Goal: Task Accomplishment & Management: Manage account settings

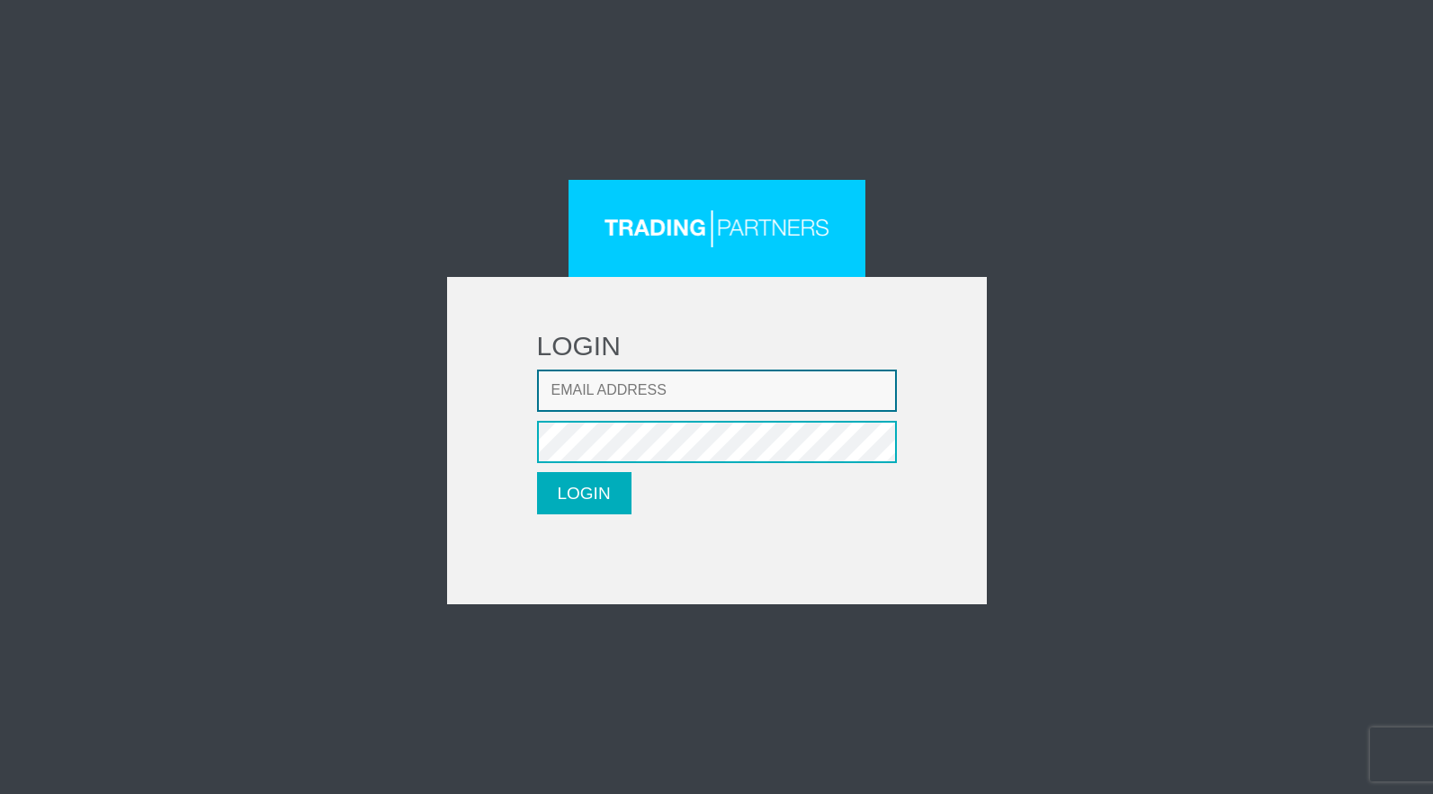
type input "[EMAIL_ADDRESS][DOMAIN_NAME]"
click at [594, 479] on button "LOGIN" at bounding box center [584, 493] width 94 height 42
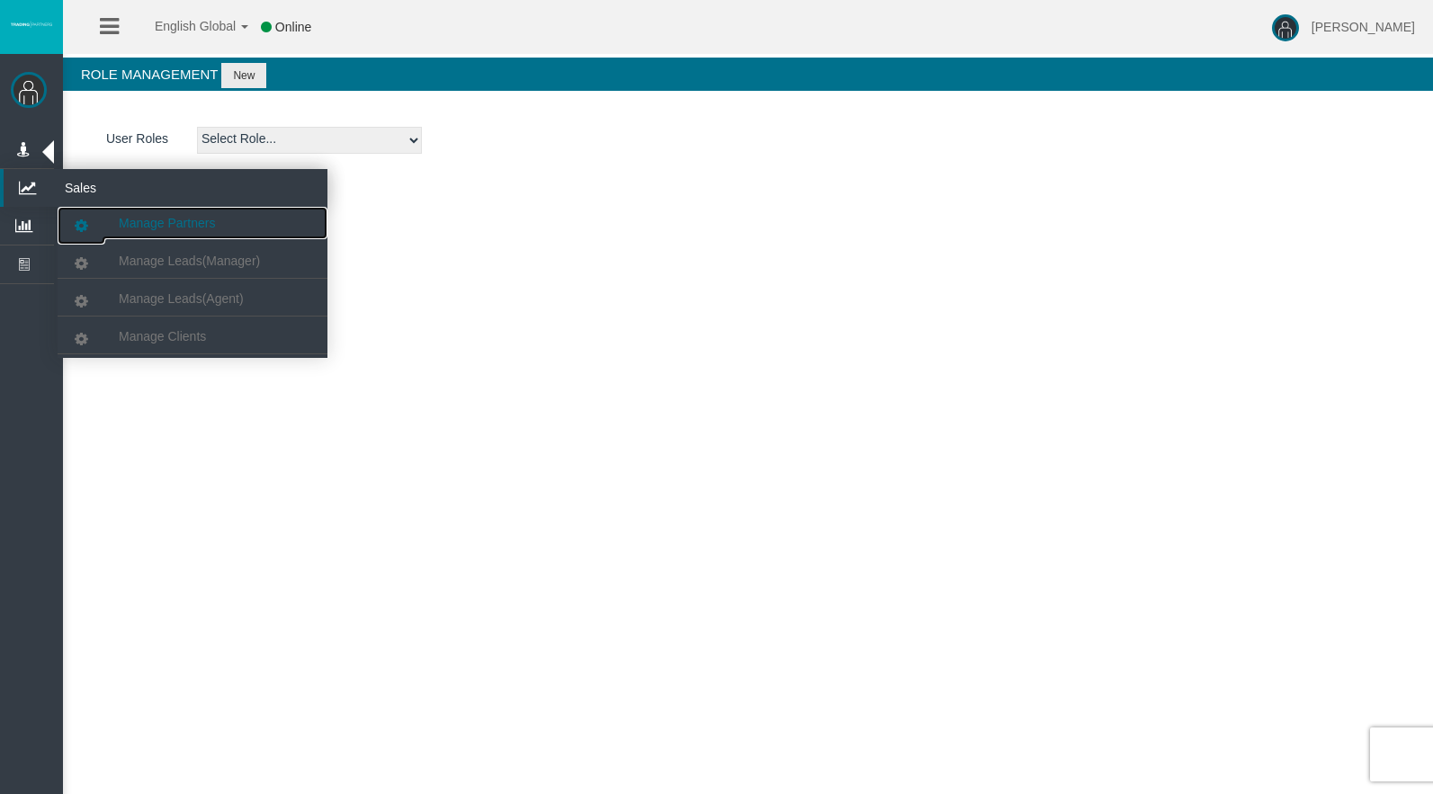
click at [169, 224] on span "Manage Partners" at bounding box center [167, 223] width 96 height 14
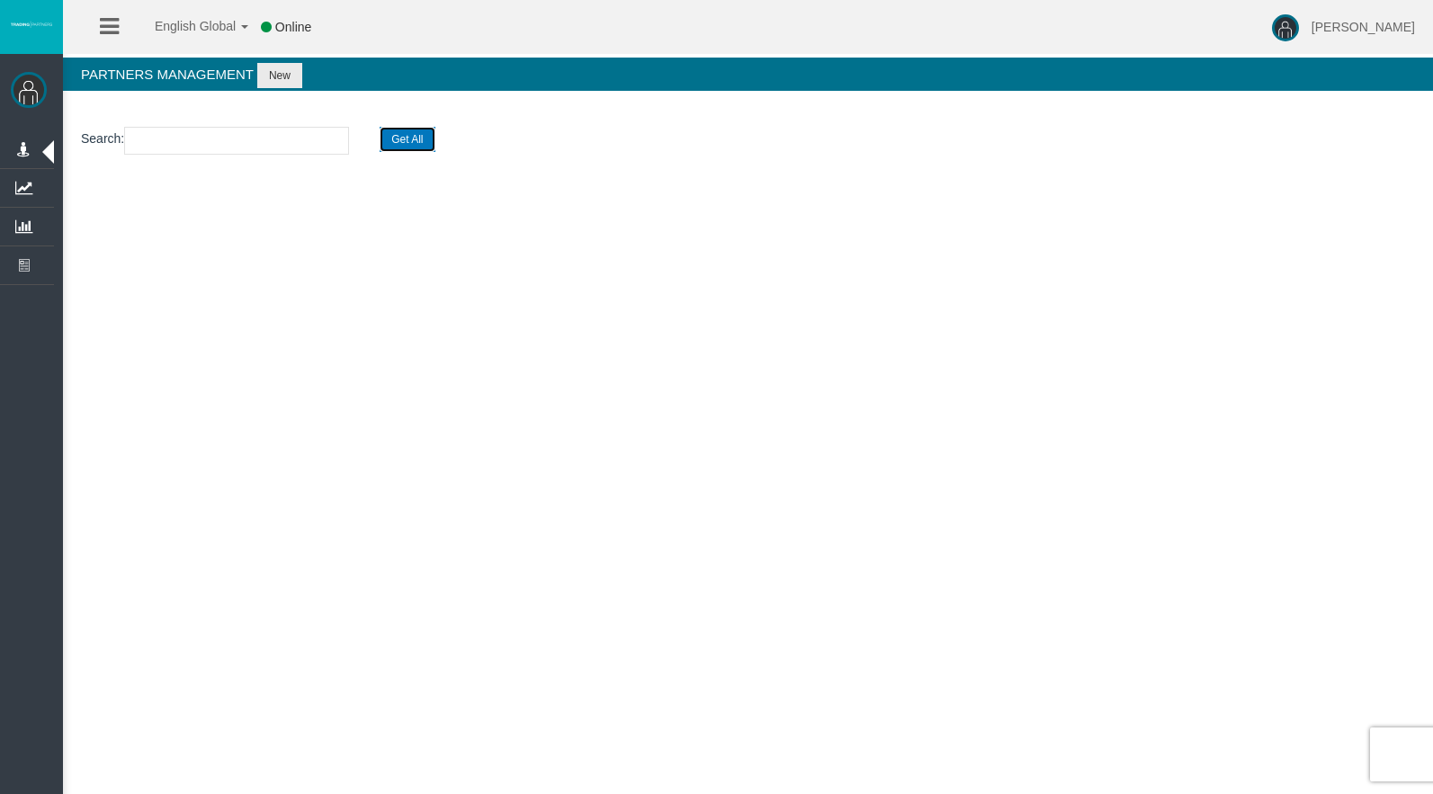
click at [429, 137] on button "Get All" at bounding box center [407, 139] width 55 height 25
select select "25"
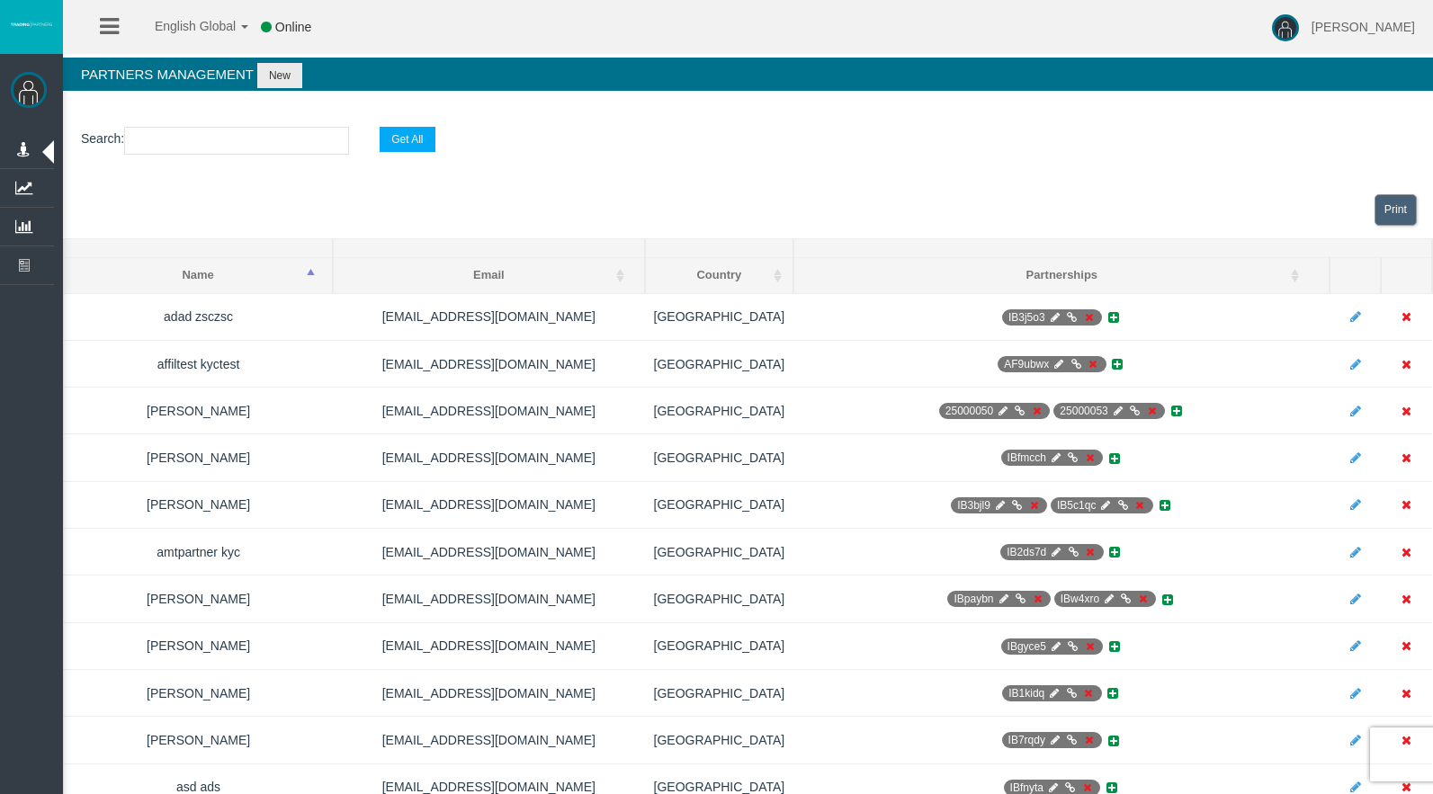
click at [309, 144] on input "text" at bounding box center [236, 141] width 225 height 28
type input "ibem"
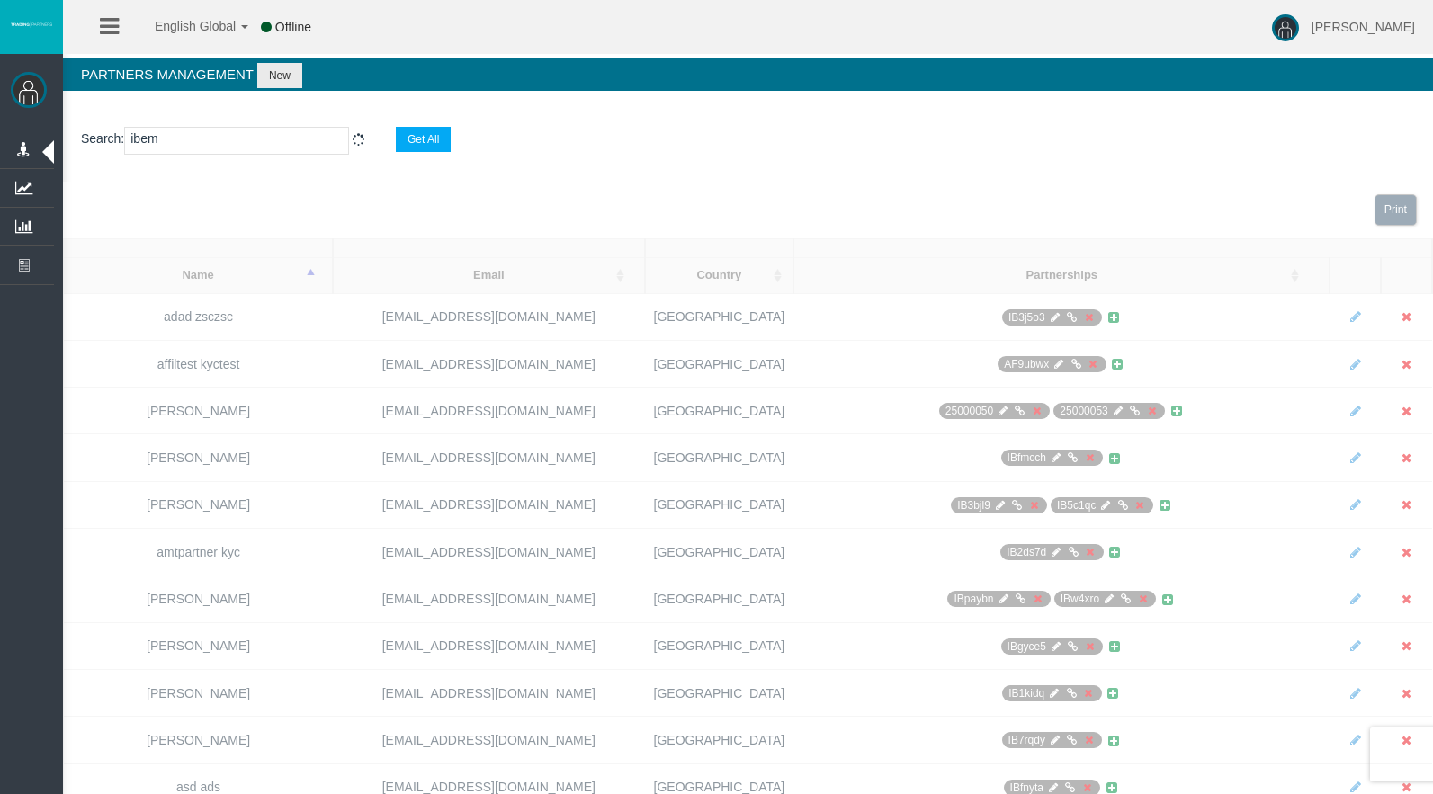
select select "25"
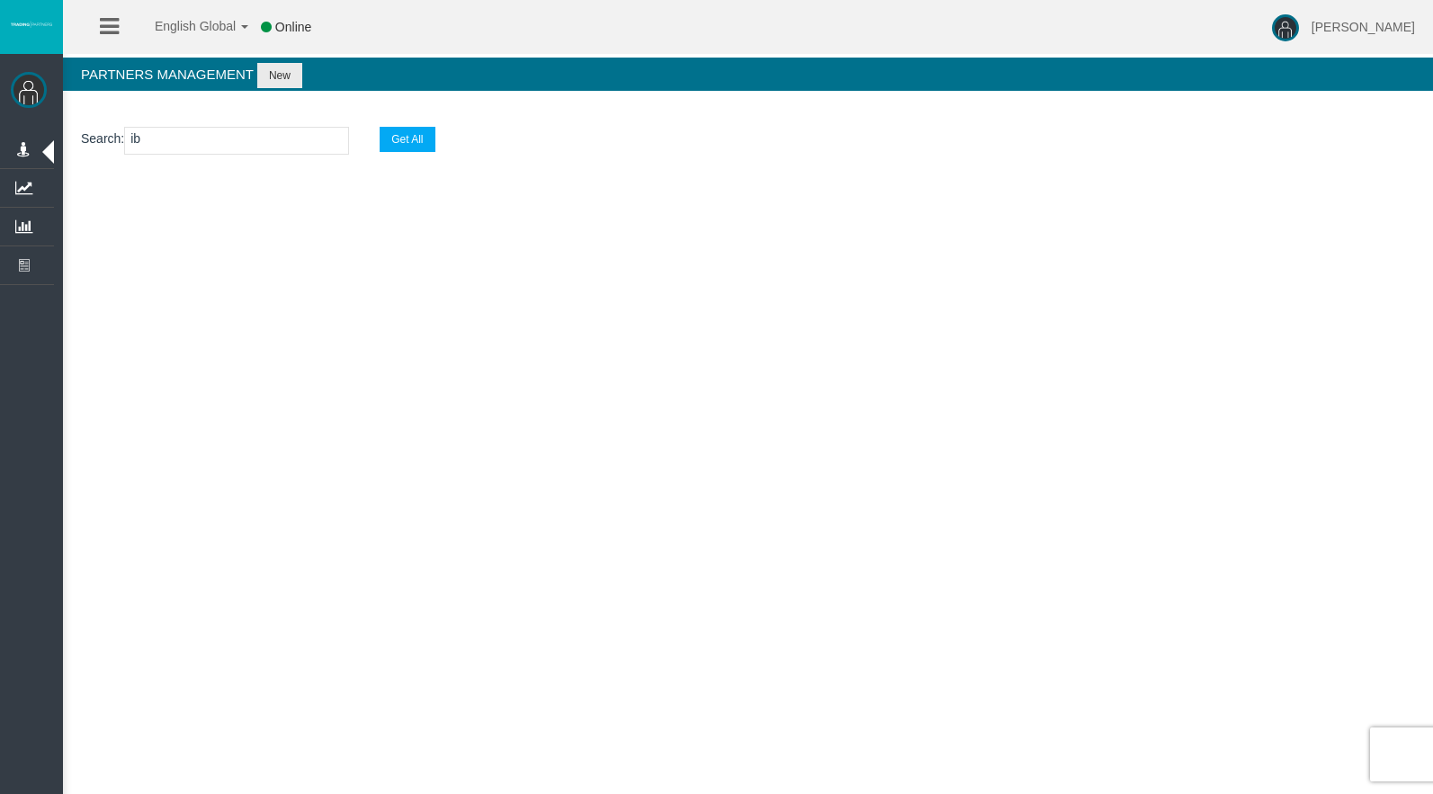
type input "i"
type input "mlm"
select select "25"
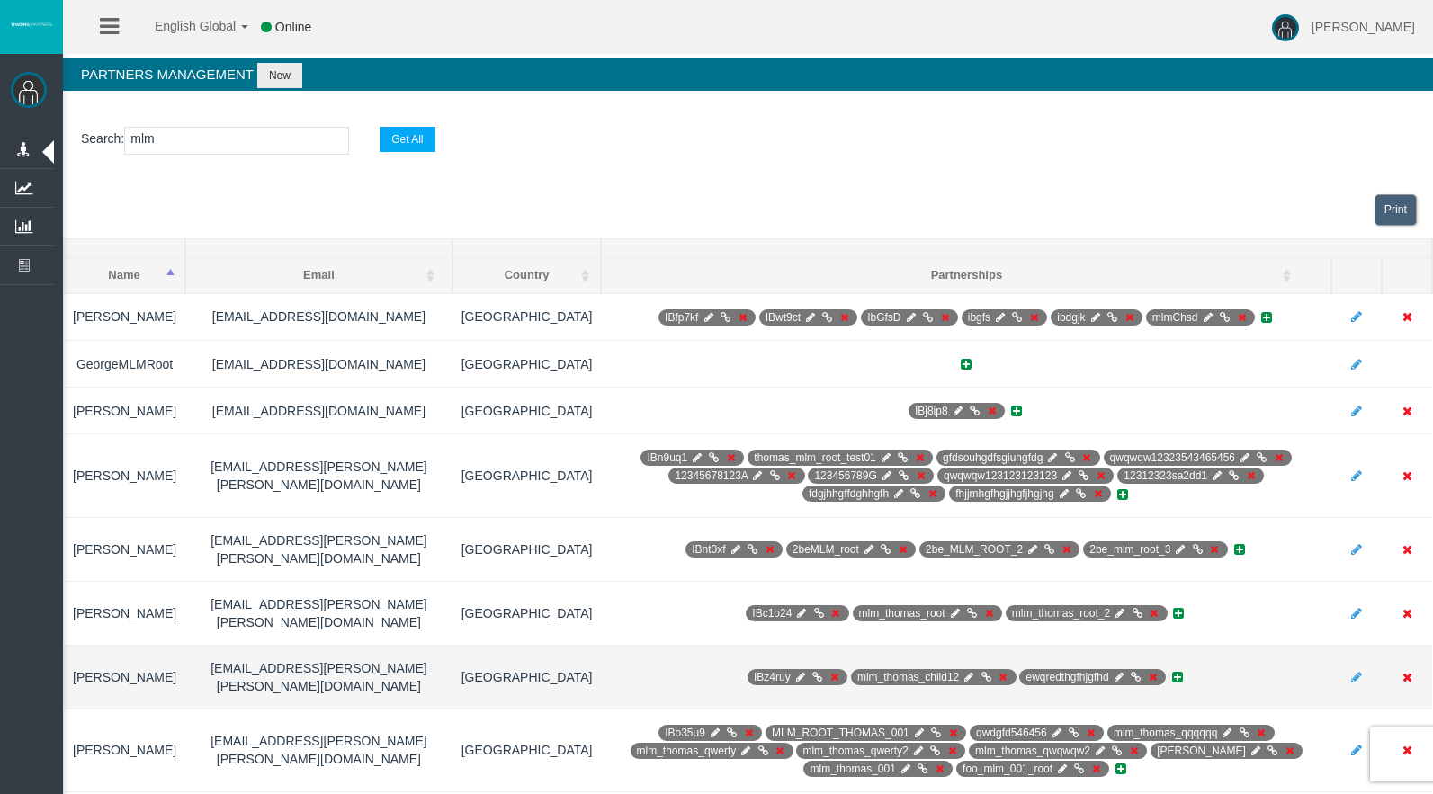
type input "mlm"
click at [963, 672] on icon at bounding box center [969, 677] width 13 height 11
select select "0"
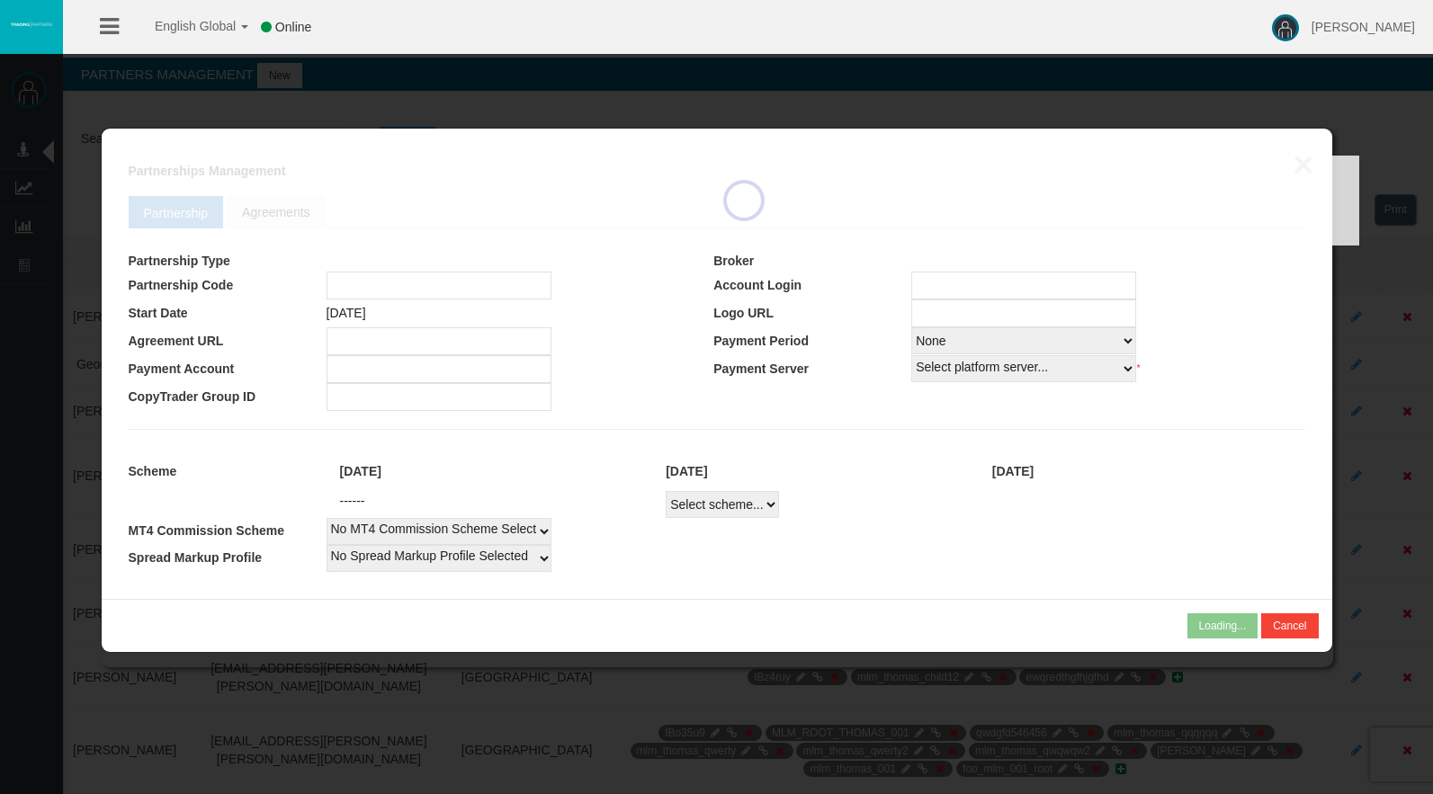
type input "mlm_thomas_child12"
select select "2"
type input "234324234"
select select "2"
select select
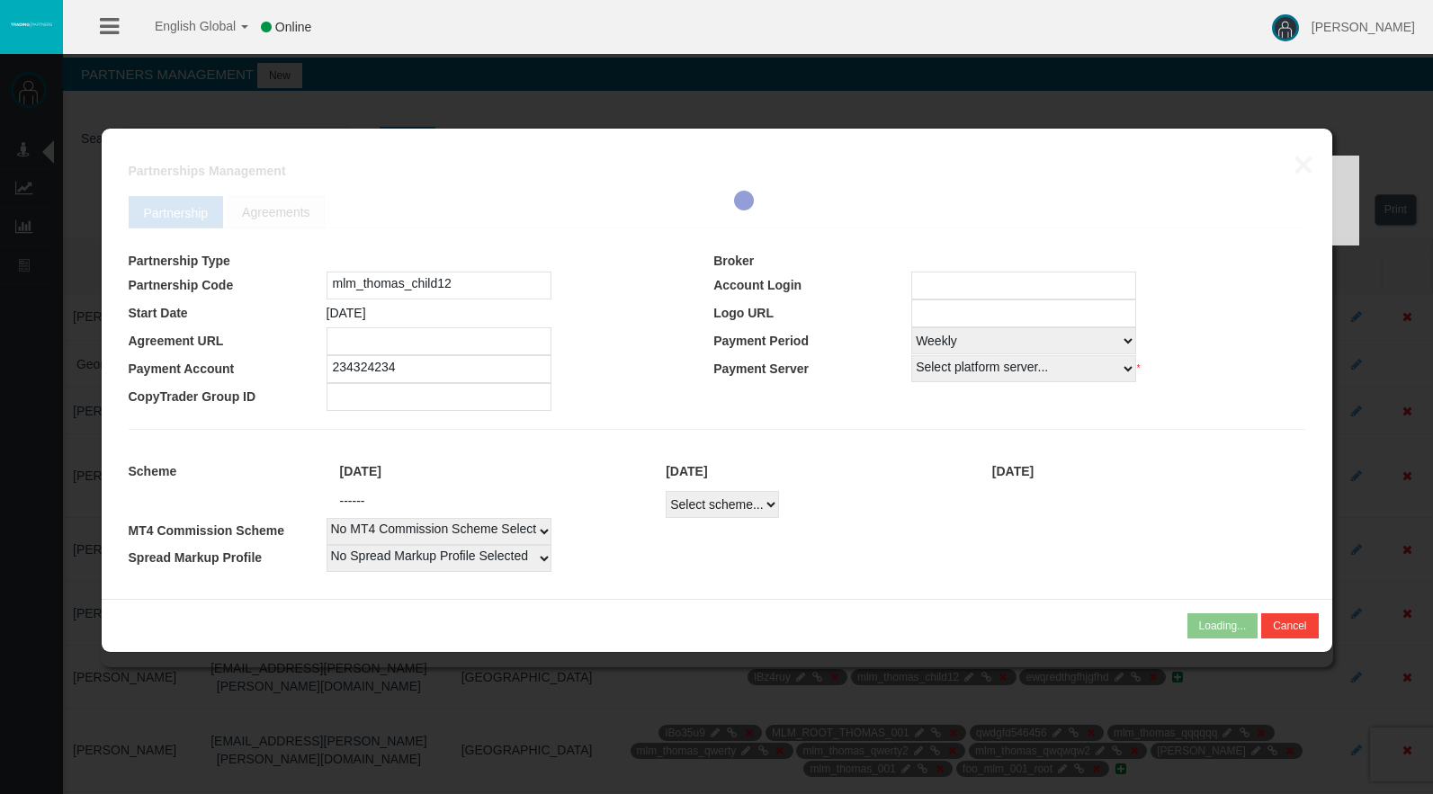
select select
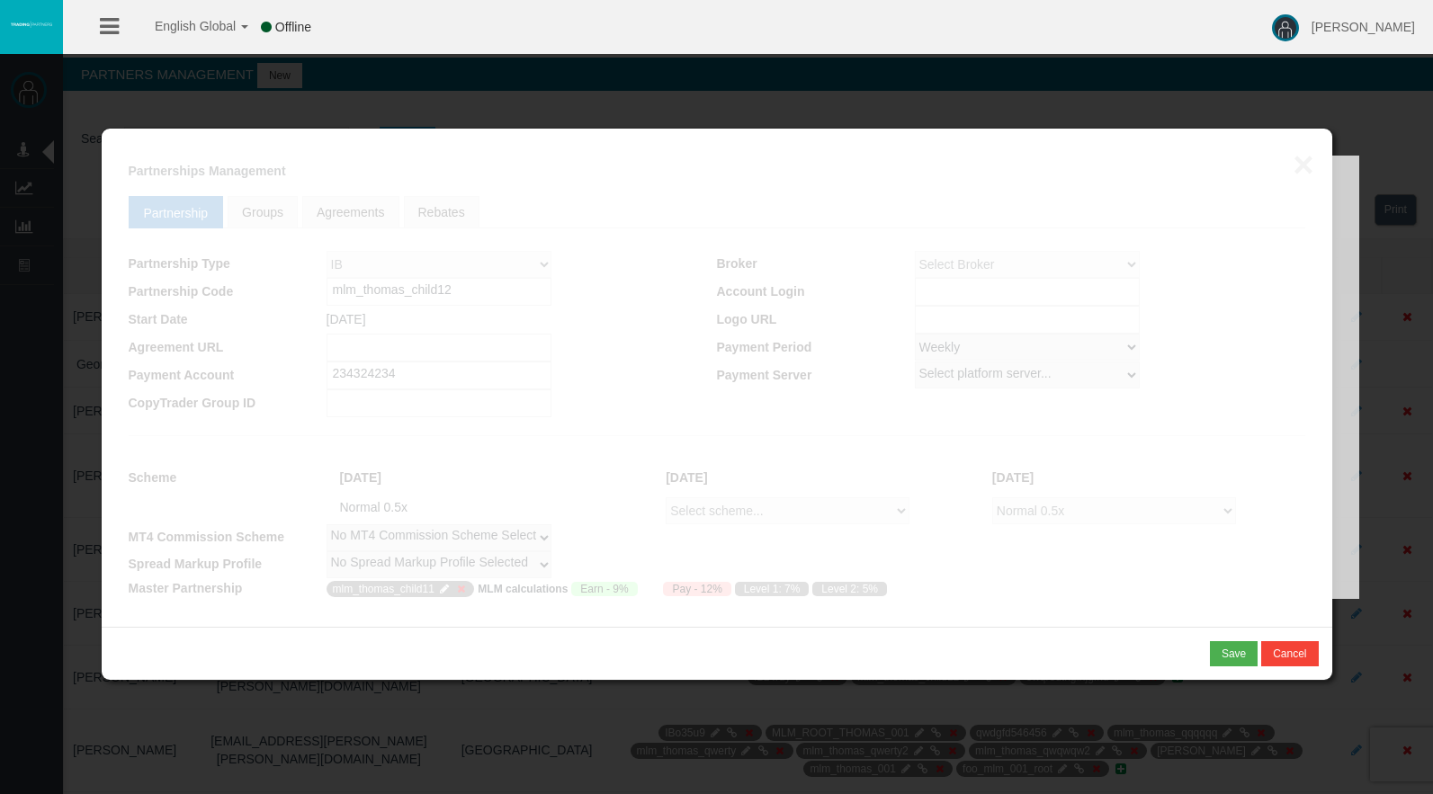
select select
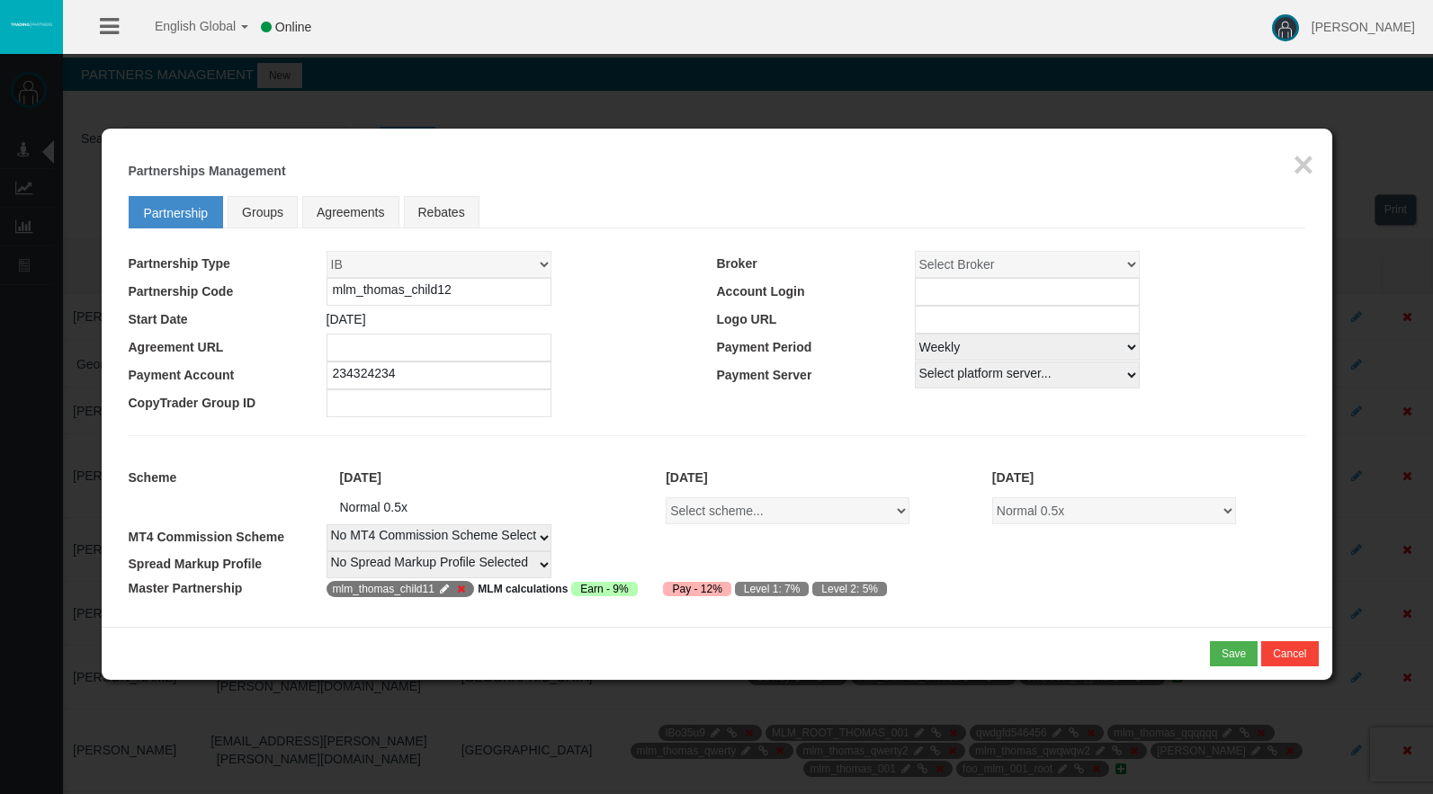
click at [461, 587] on icon at bounding box center [460, 589] width 13 height 11
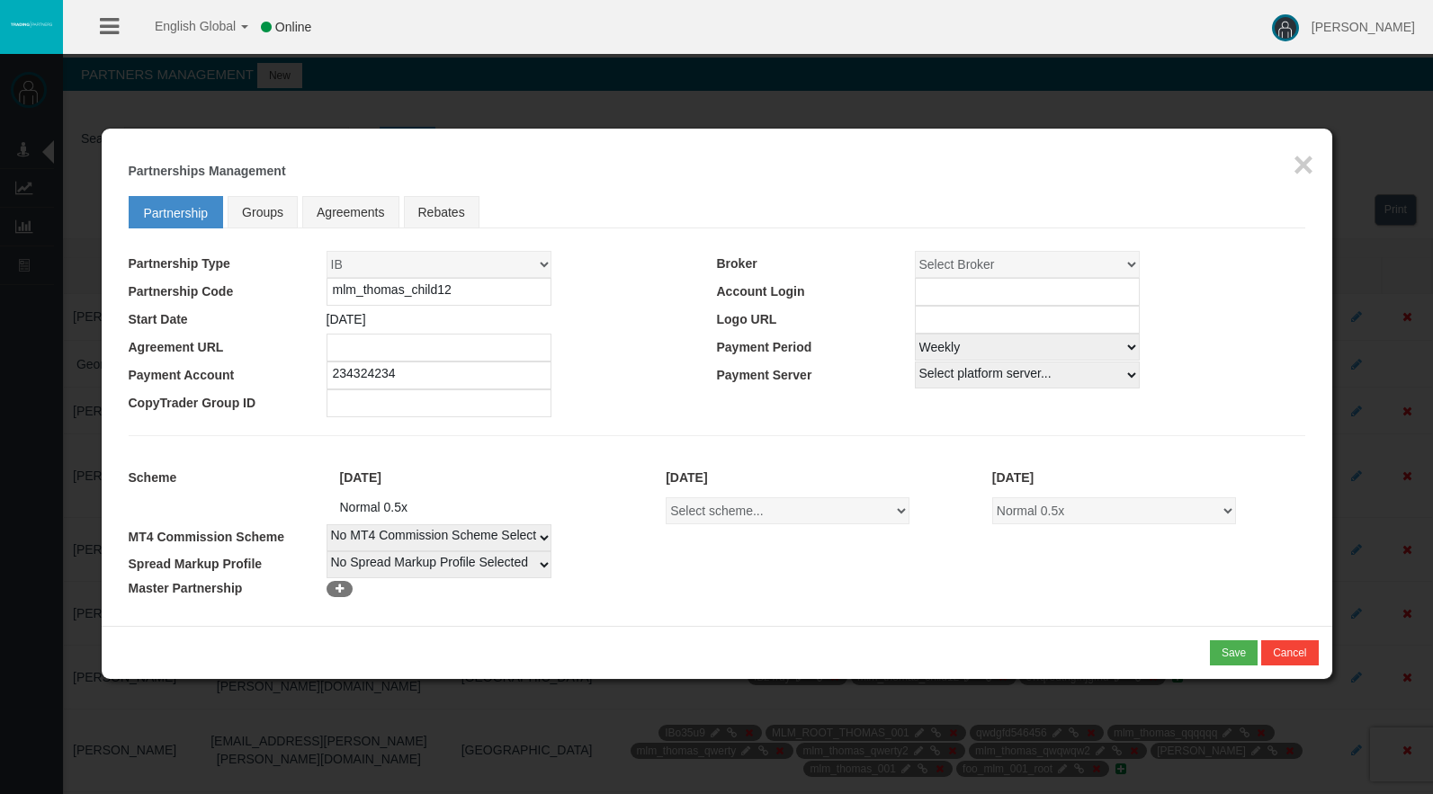
click at [335, 589] on icon at bounding box center [339, 589] width 13 height 11
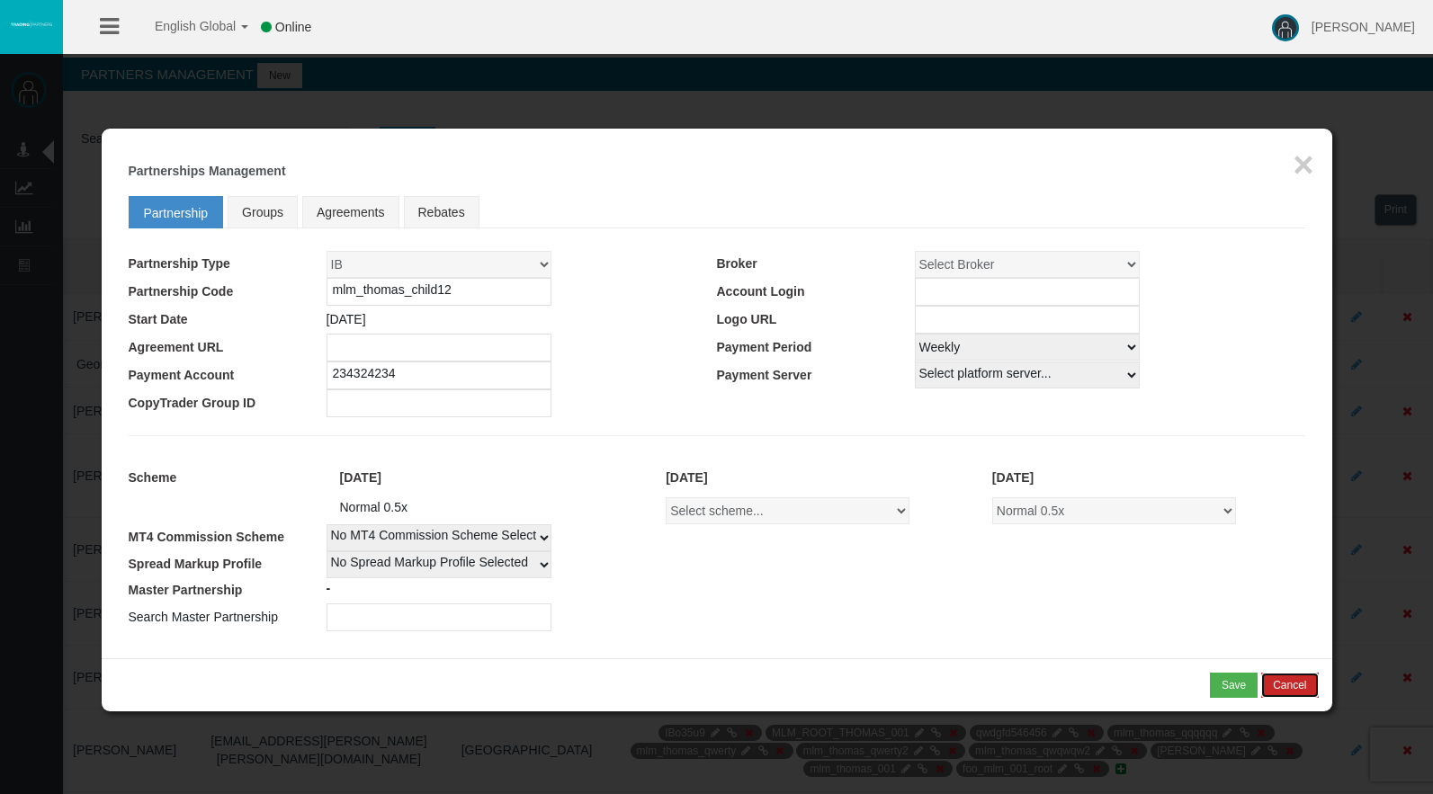
click at [1296, 681] on button "Cancel" at bounding box center [1289, 685] width 57 height 25
